Goal: Use online tool/utility: Utilize a website feature to perform a specific function

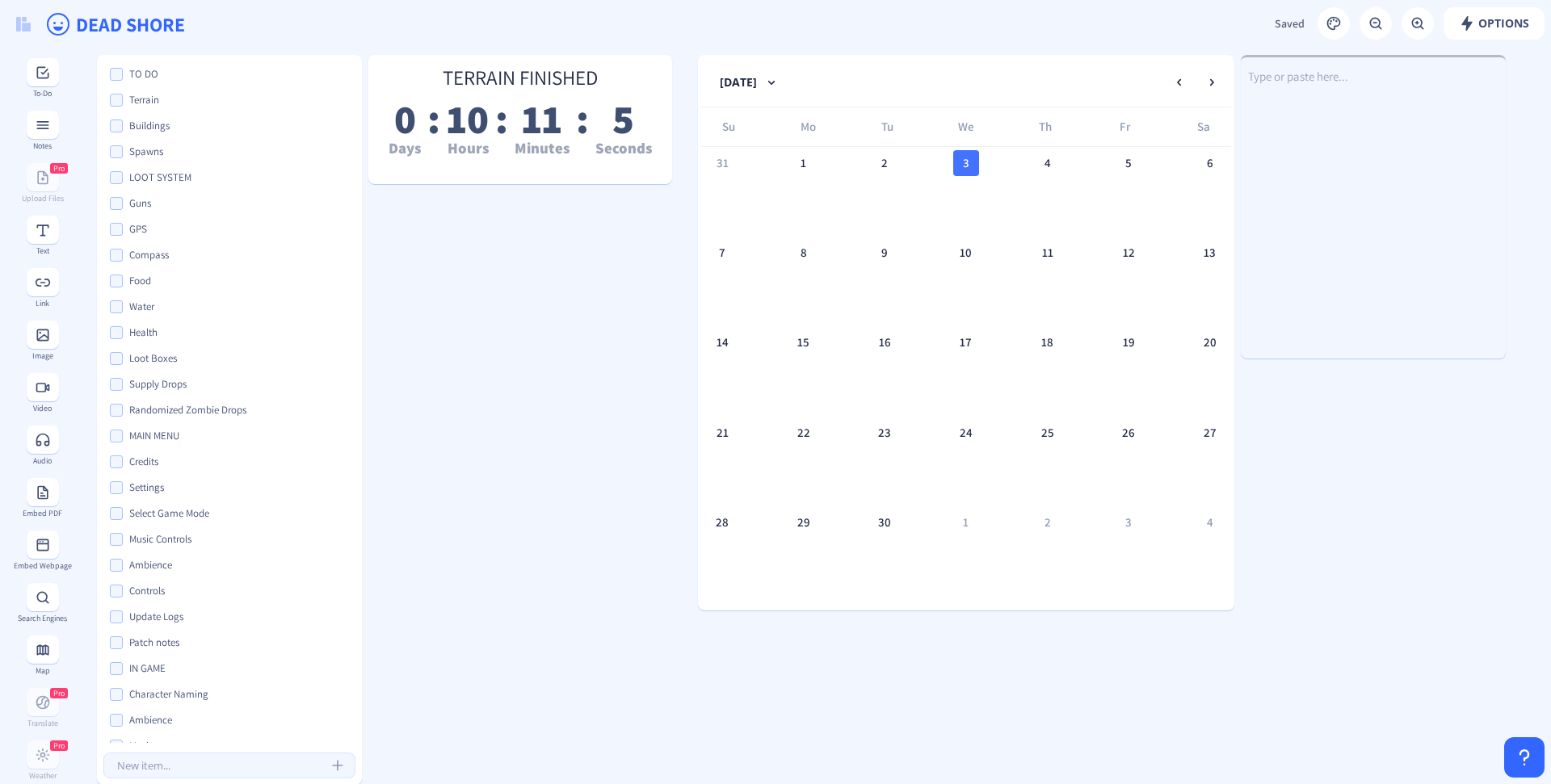
scroll to position [3, 0]
click at [1297, 78] on p "Type or paste here..." at bounding box center [1373, 74] width 265 height 17
click at [1314, 45] on span "Paragraph" at bounding box center [1294, 37] width 84 height 19
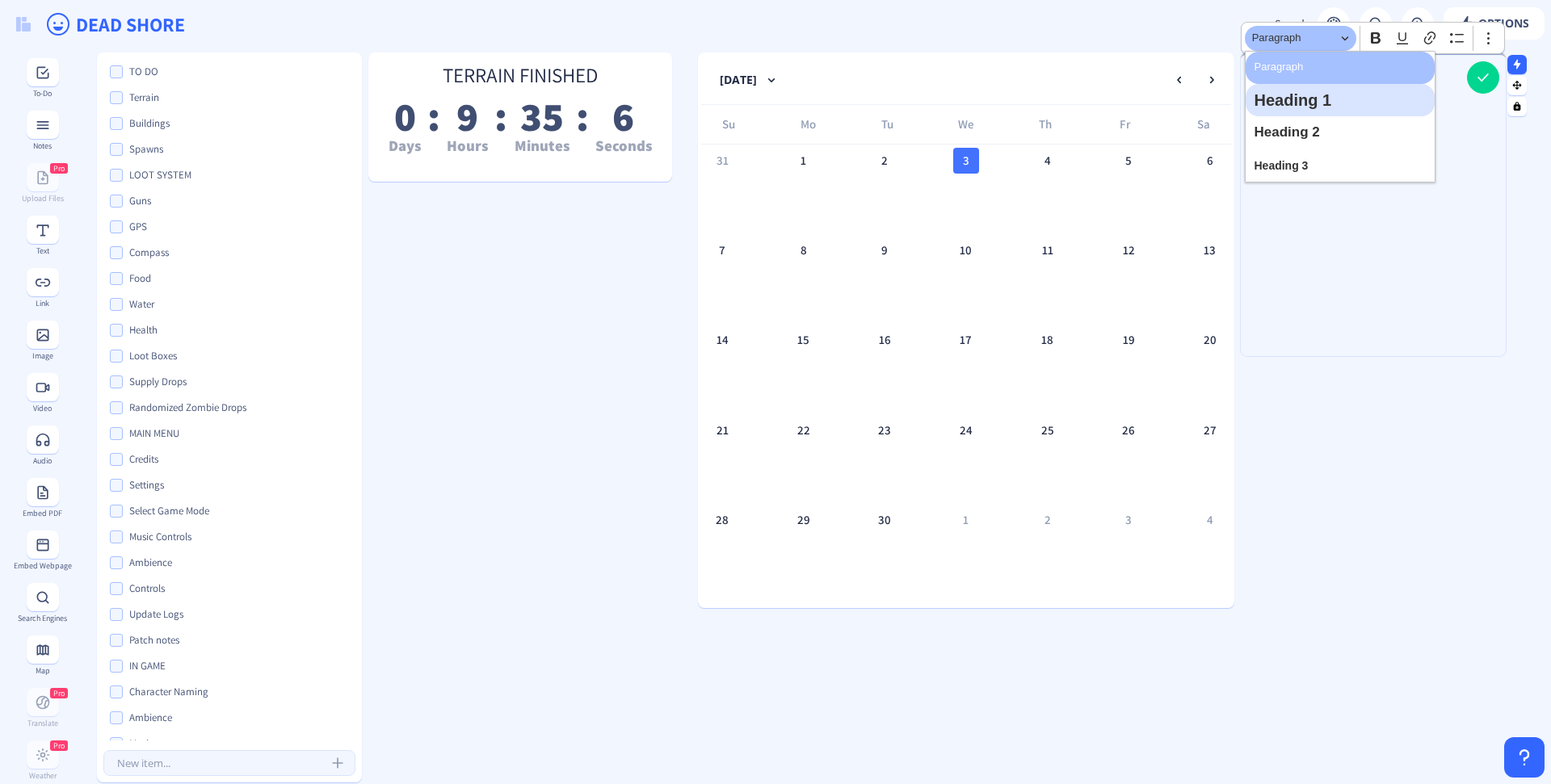
click at [1289, 104] on span "Heading 1" at bounding box center [1292, 100] width 78 height 24
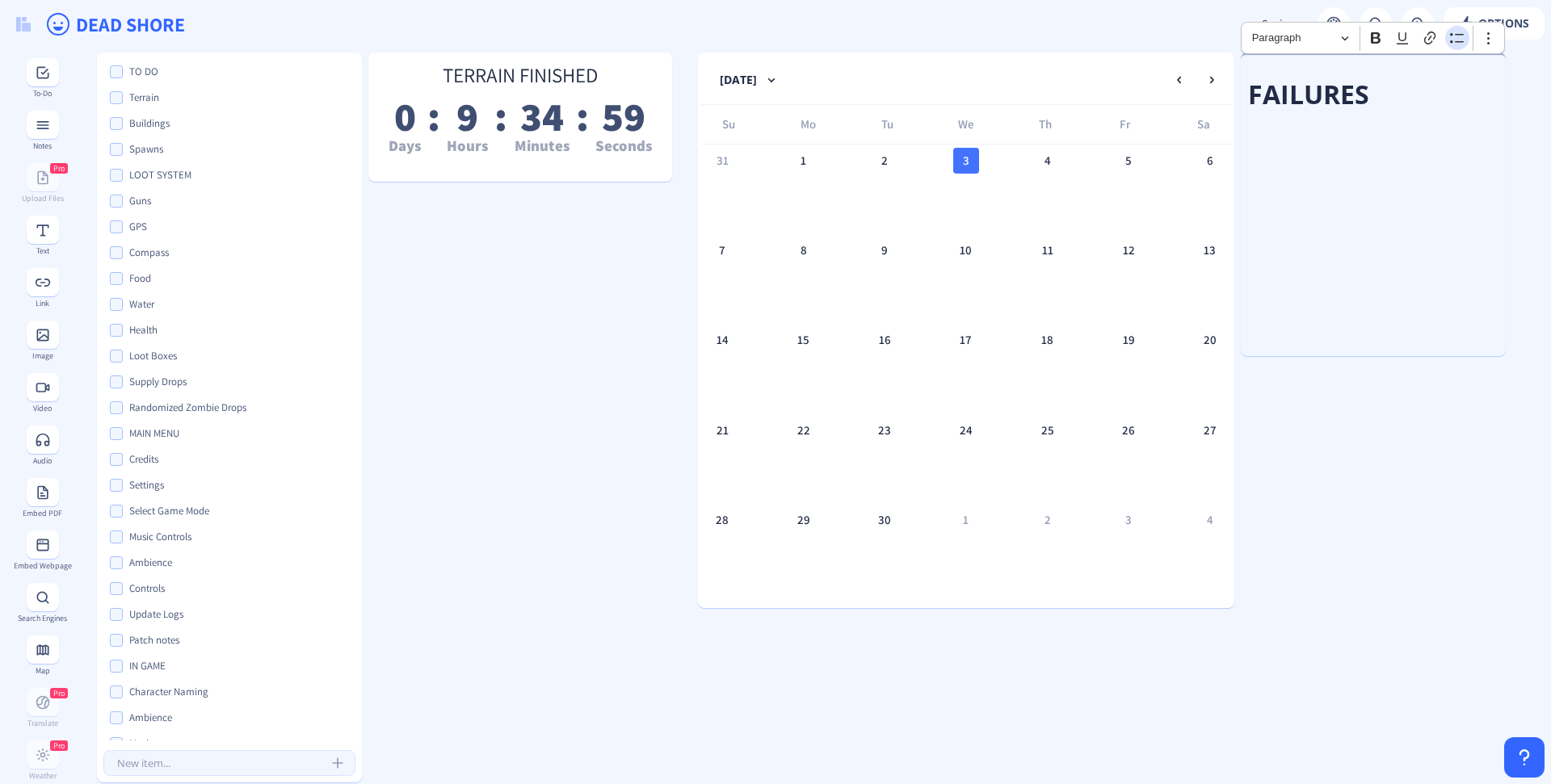
click at [1455, 45] on icon "Editor toolbar" at bounding box center [1458, 37] width 17 height 17
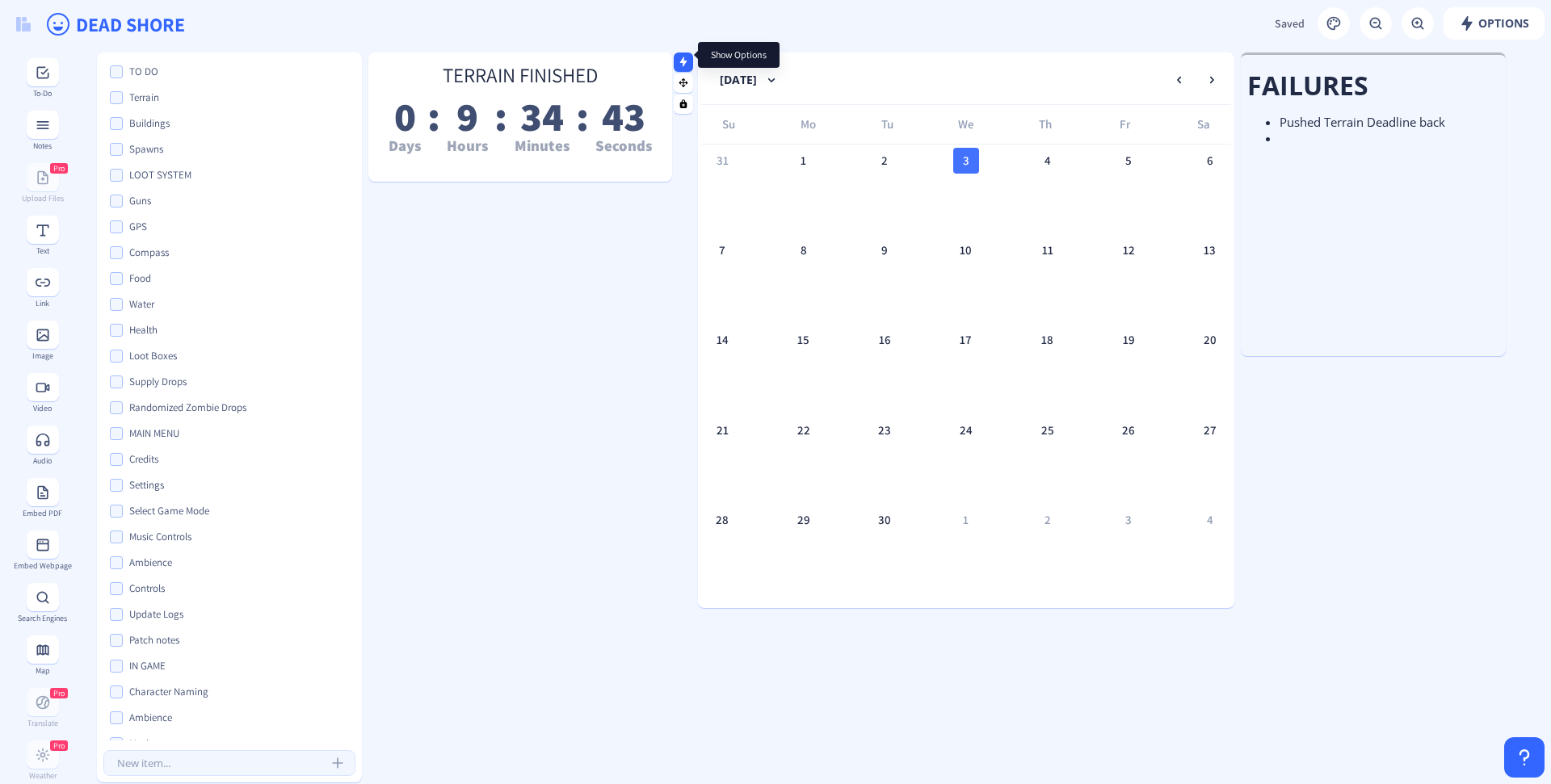
scroll to position [9, 0]
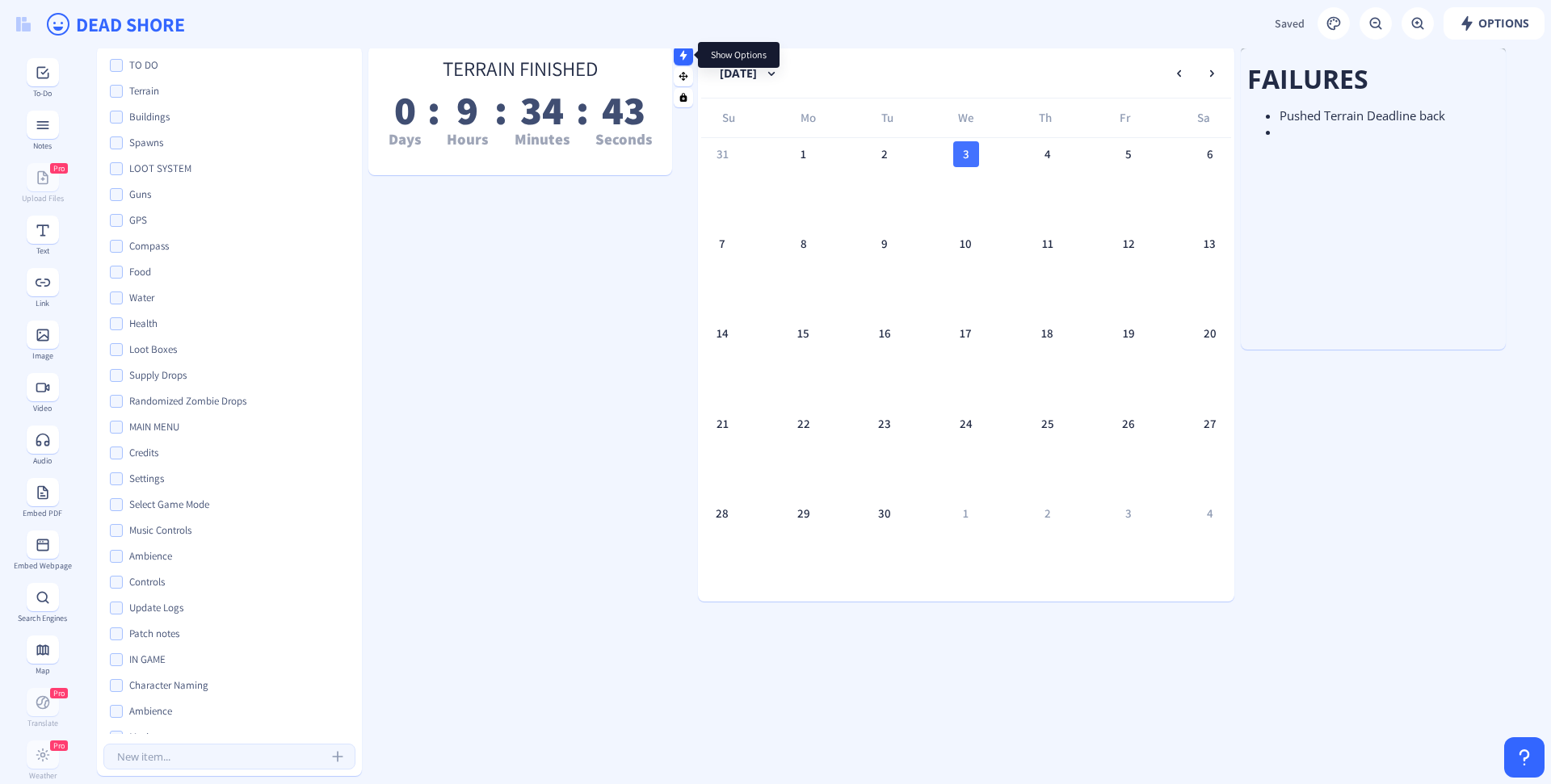
click at [684, 61] on nb-icon at bounding box center [683, 55] width 17 height 17
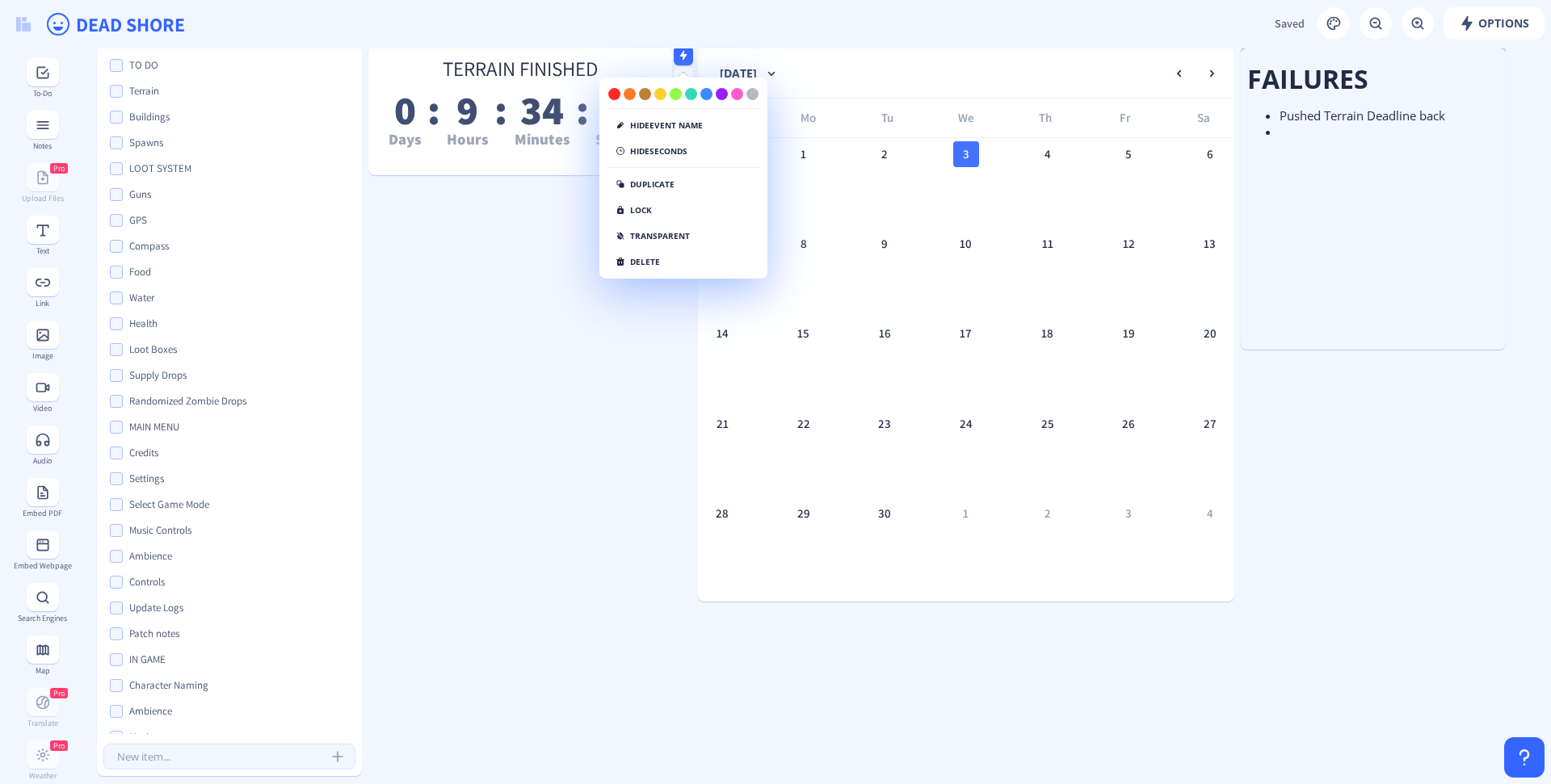
click at [544, 143] on span "Minutes" at bounding box center [542, 139] width 55 height 19
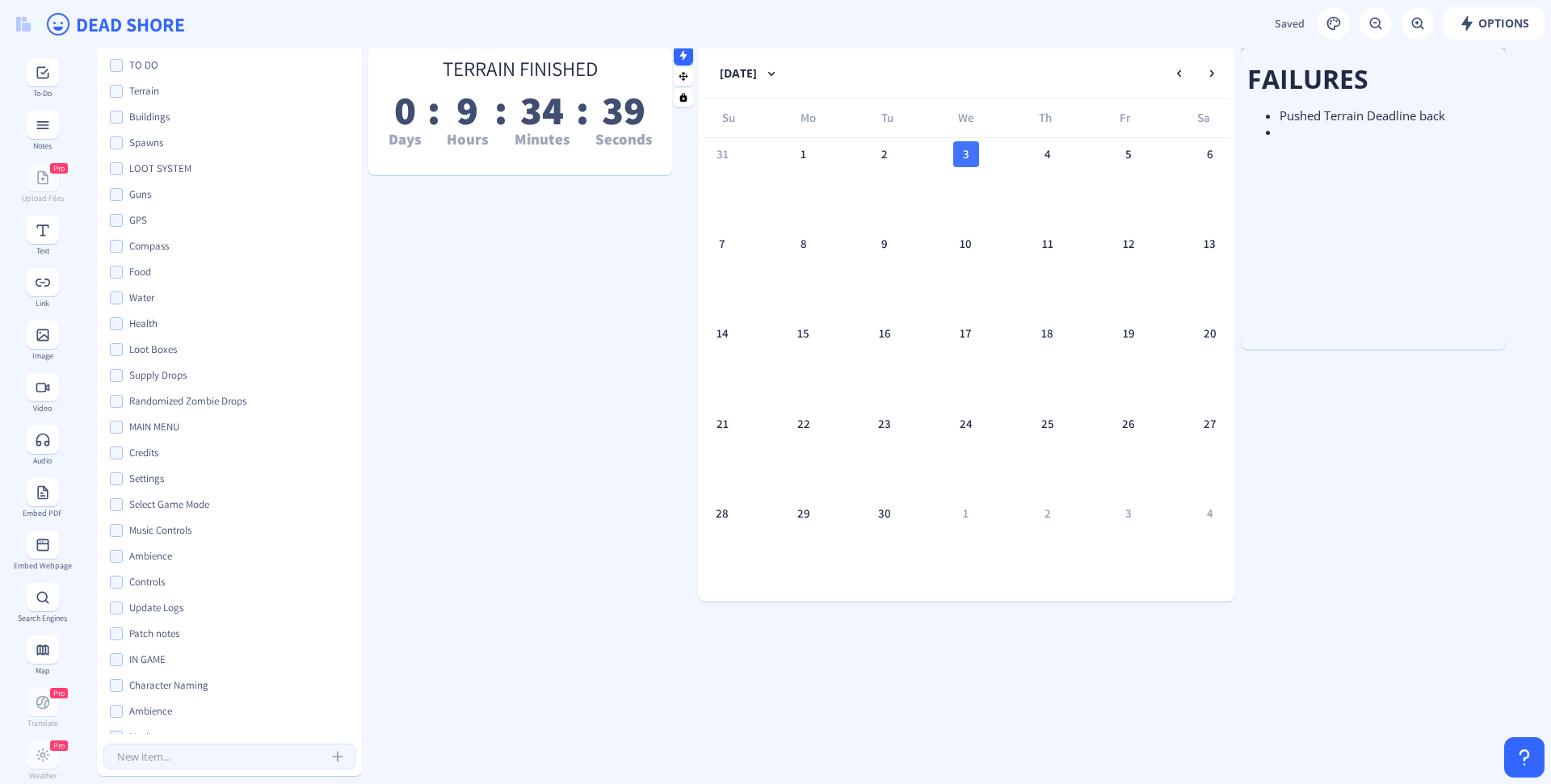
click at [539, 130] on span "Minutes" at bounding box center [542, 139] width 55 height 19
drag, startPoint x: 539, startPoint y: 130, endPoint x: 458, endPoint y: 121, distance: 81.5
click at [458, 121] on span "9 Hours" at bounding box center [467, 124] width 41 height 50
click at [681, 55] on icon at bounding box center [684, 54] width 7 height 10
